Goal: Entertainment & Leisure: Consume media (video, audio)

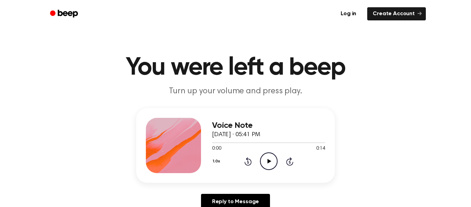
click at [267, 162] on icon "Play Audio" at bounding box center [269, 161] width 18 height 18
click at [267, 160] on icon at bounding box center [268, 161] width 3 height 4
click at [267, 160] on icon "Play Audio" at bounding box center [269, 161] width 18 height 18
click at [268, 160] on icon at bounding box center [268, 161] width 3 height 4
click at [268, 160] on icon at bounding box center [269, 161] width 4 height 4
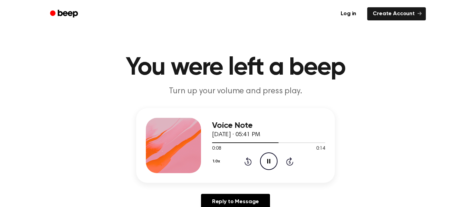
click at [246, 163] on icon "Rewind 5 seconds" at bounding box center [248, 161] width 8 height 9
click at [244, 170] on div "Voice Note [DATE] · 05:41 PM 0:06 0:14 Your browser does not support the [objec…" at bounding box center [268, 145] width 113 height 55
click at [264, 161] on icon "Pause Audio" at bounding box center [269, 161] width 18 height 18
click at [264, 161] on icon "Play Audio" at bounding box center [269, 161] width 18 height 18
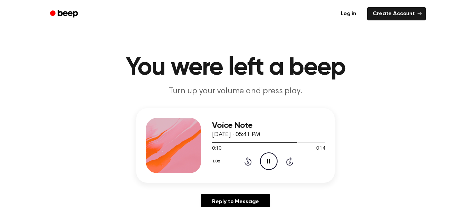
click at [264, 161] on icon "Pause Audio" at bounding box center [269, 161] width 18 height 18
click at [251, 161] on div "1.0x Rewind 5 seconds Play Audio Skip 5 seconds" at bounding box center [268, 161] width 113 height 18
click at [249, 161] on icon "Rewind 5 seconds" at bounding box center [248, 161] width 8 height 9
click at [263, 160] on icon "Play Audio" at bounding box center [269, 161] width 18 height 18
click at [262, 160] on icon "Pause Audio" at bounding box center [269, 161] width 18 height 18
